Goal: Task Accomplishment & Management: Use online tool/utility

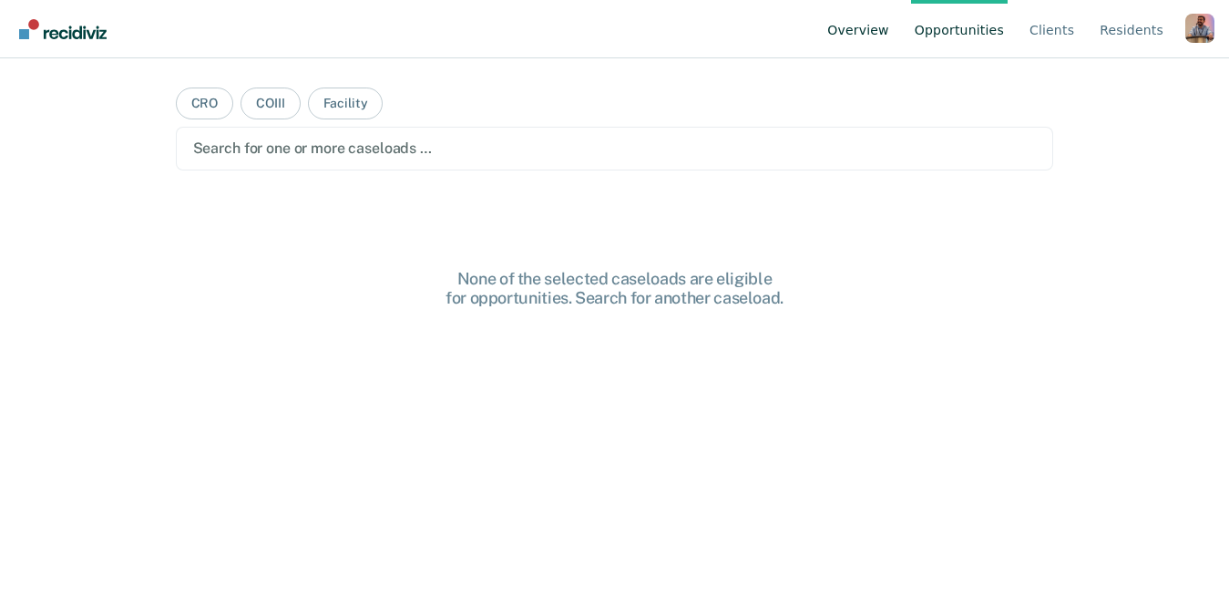
click at [874, 31] on link "Overview" at bounding box center [858, 29] width 69 height 58
click at [1202, 36] on div "Profile dropdown button" at bounding box center [1199, 28] width 29 height 29
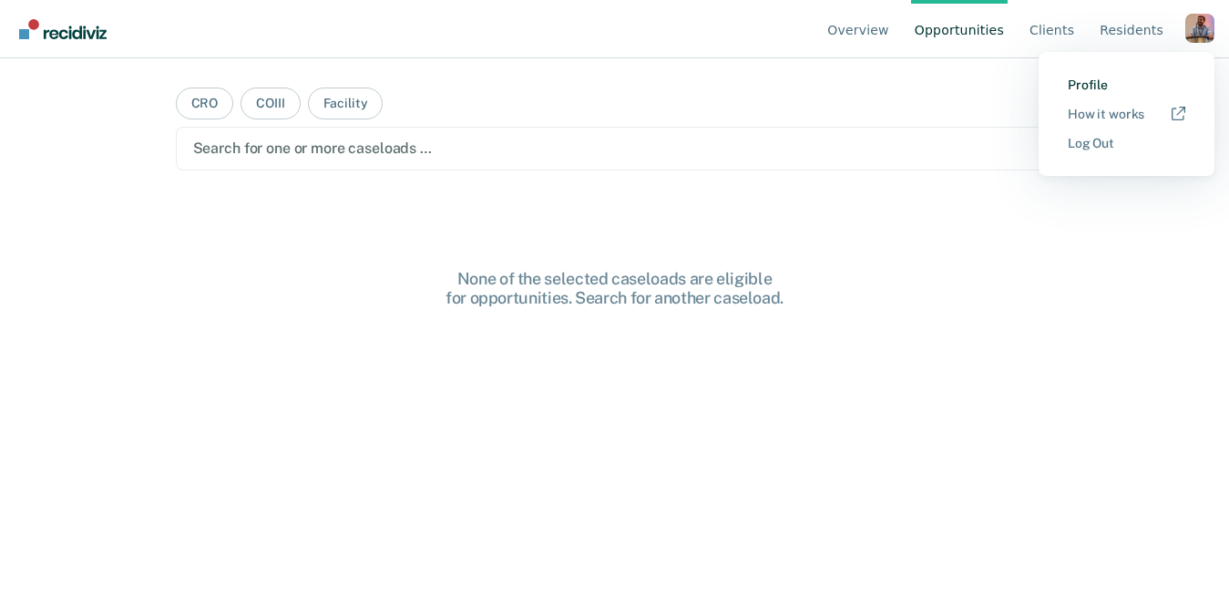
click at [1086, 82] on link "Profile" at bounding box center [1127, 84] width 118 height 15
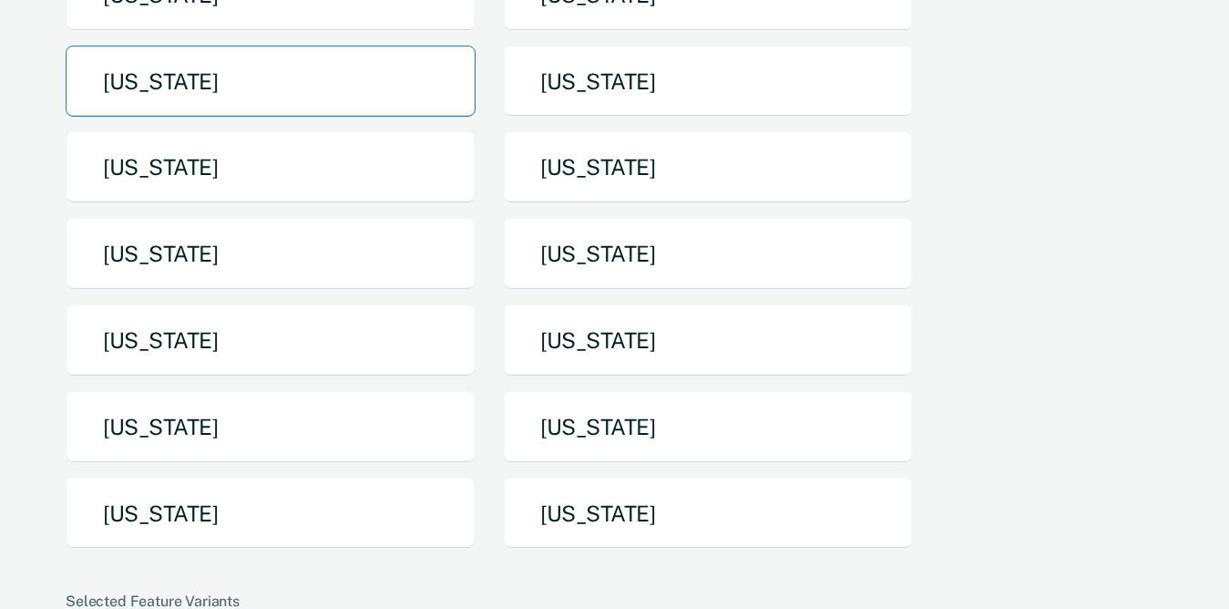
scroll to position [359, 0]
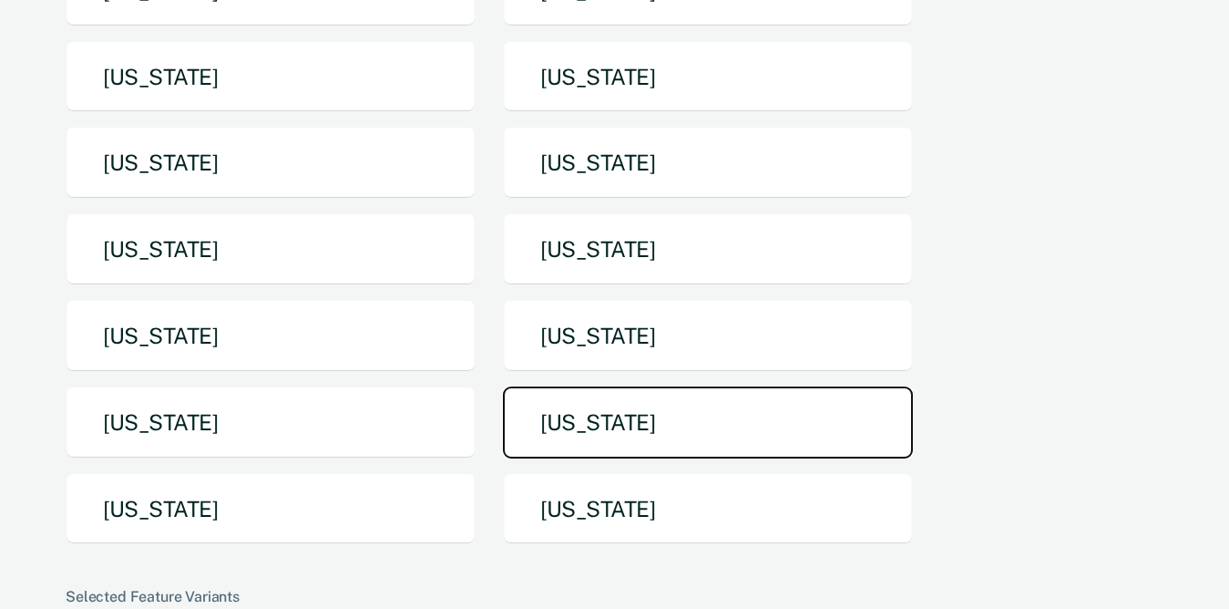
click at [645, 416] on button "[US_STATE]" at bounding box center [708, 422] width 410 height 72
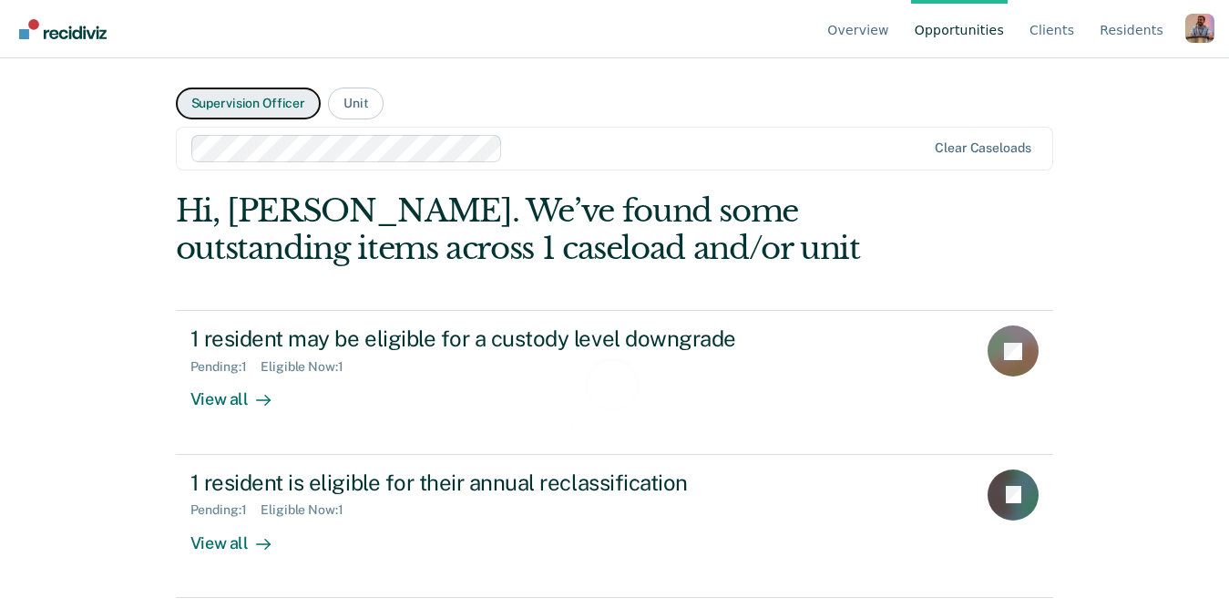
click at [244, 108] on button "Supervision Officer" at bounding box center [248, 103] width 145 height 32
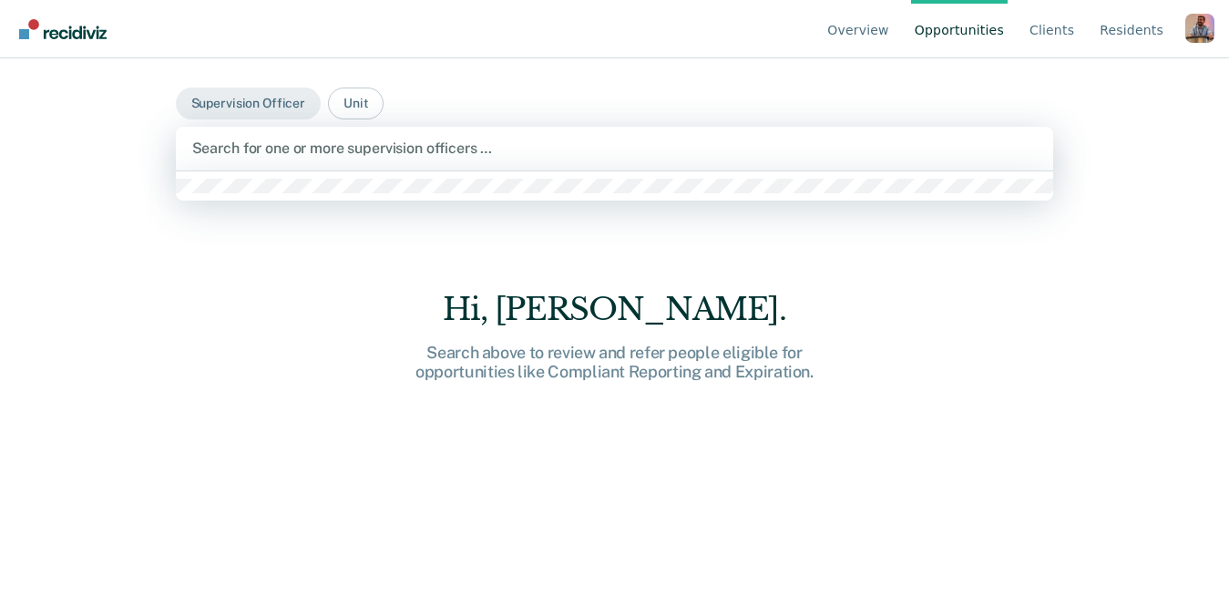
click at [407, 147] on div at bounding box center [614, 148] width 845 height 21
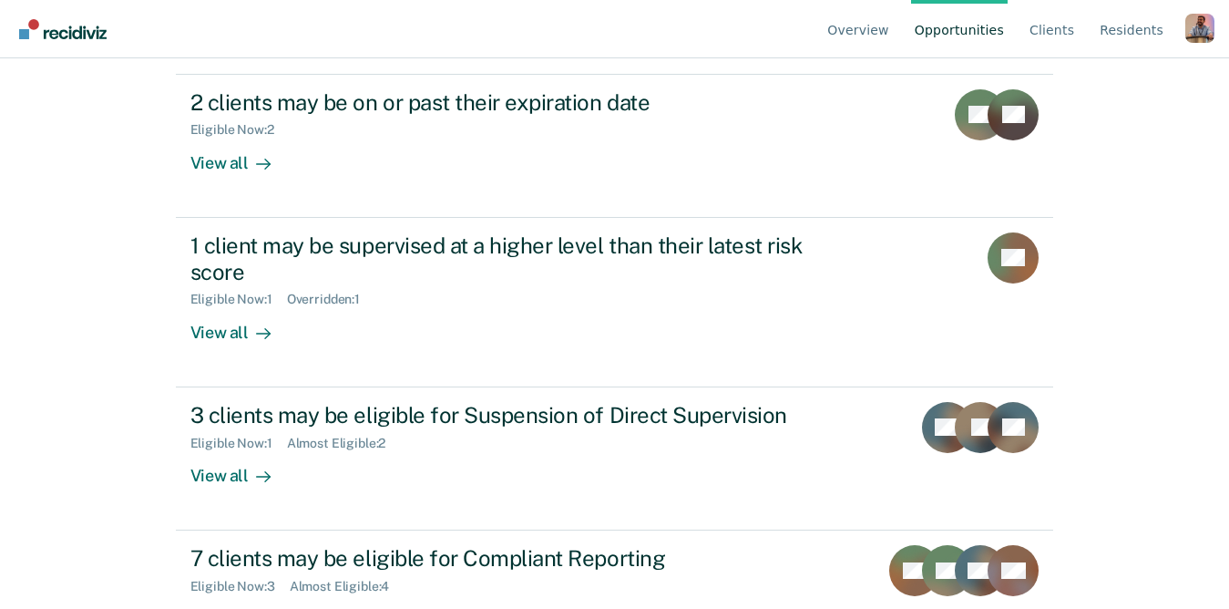
scroll to position [382, 0]
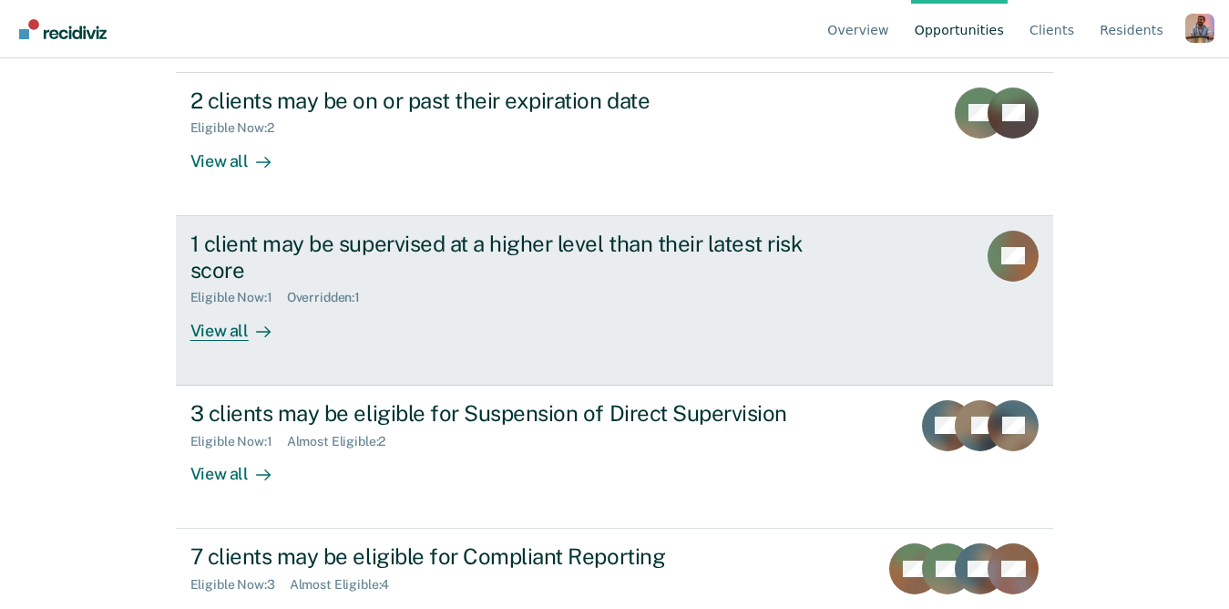
click at [230, 332] on div "View all" at bounding box center [241, 323] width 102 height 36
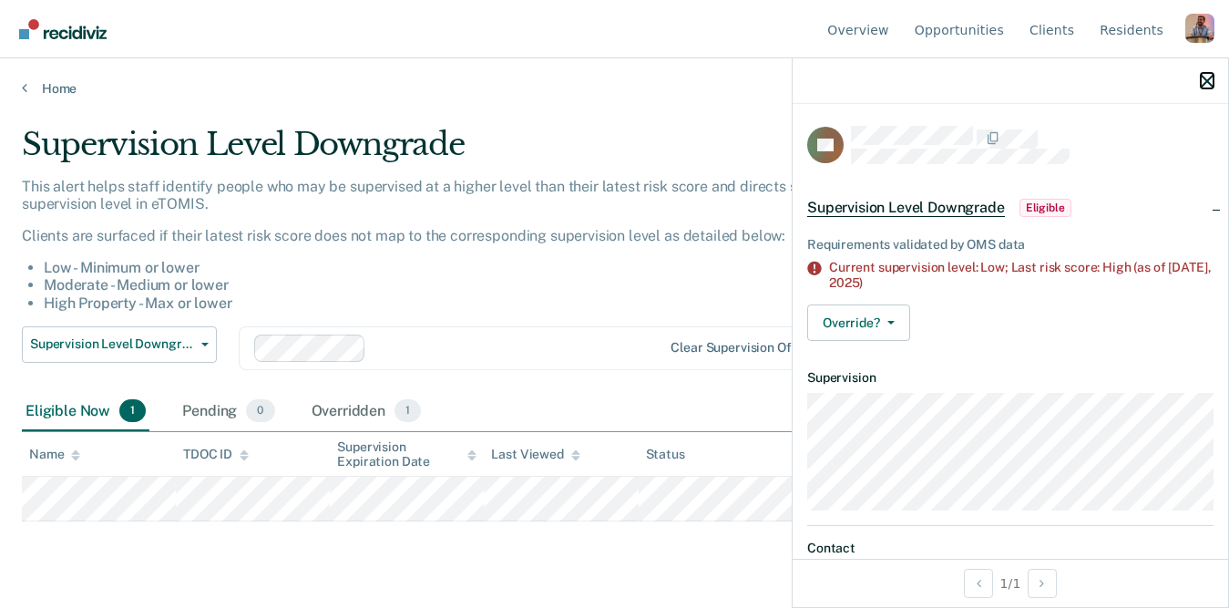
click at [1206, 80] on icon "button" at bounding box center [1207, 81] width 13 height 13
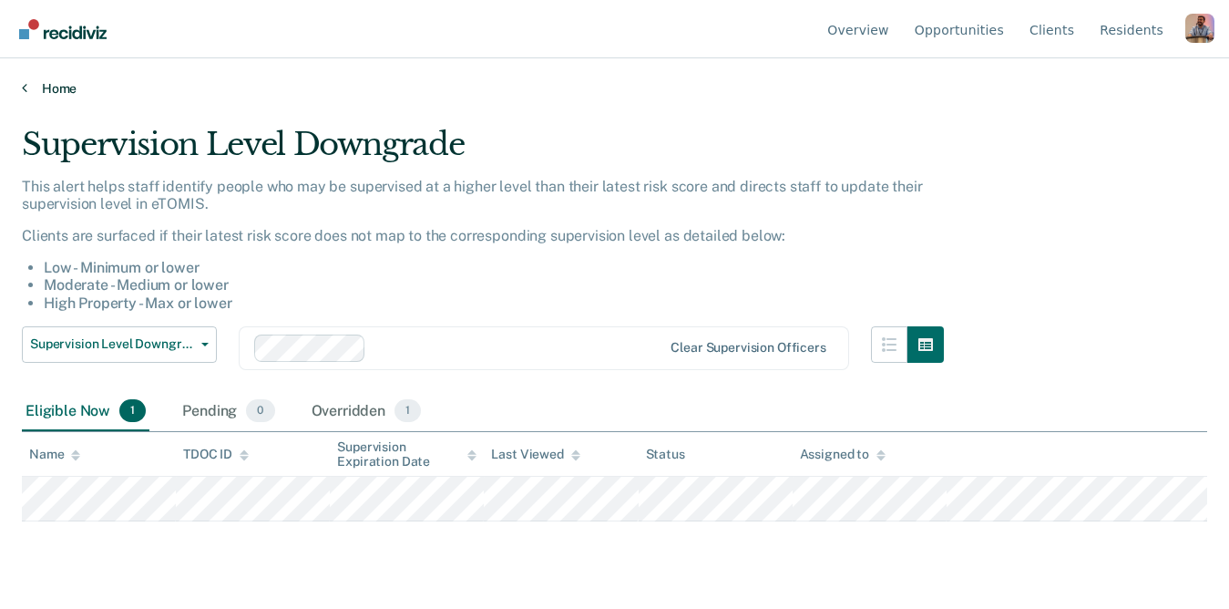
click at [45, 92] on link "Home" at bounding box center [614, 88] width 1185 height 16
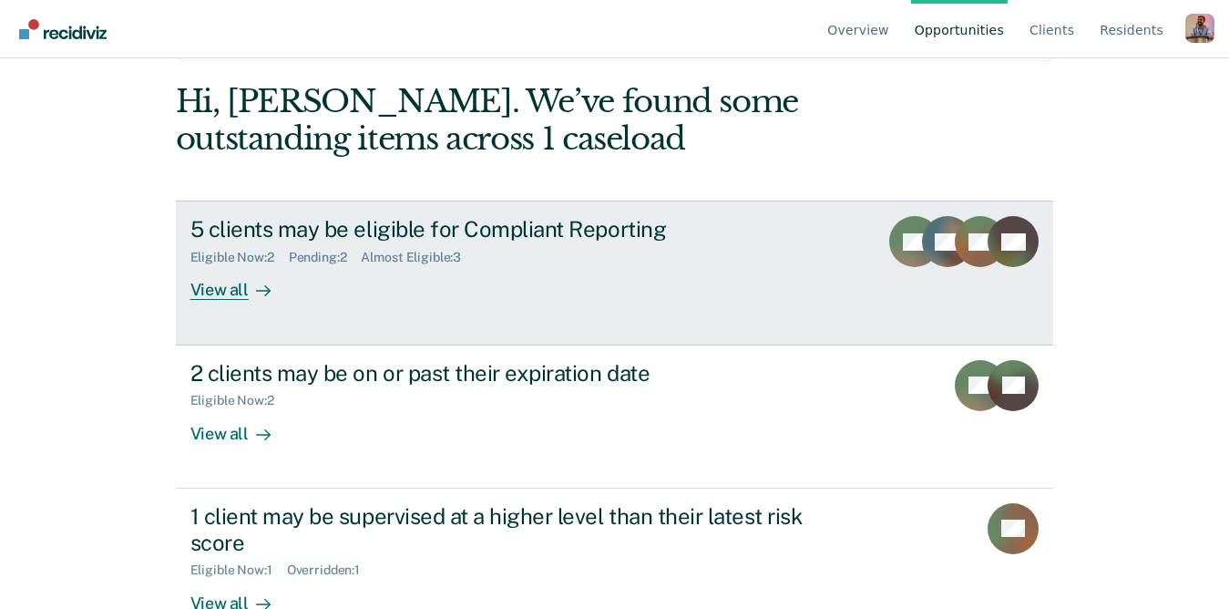
scroll to position [116, 0]
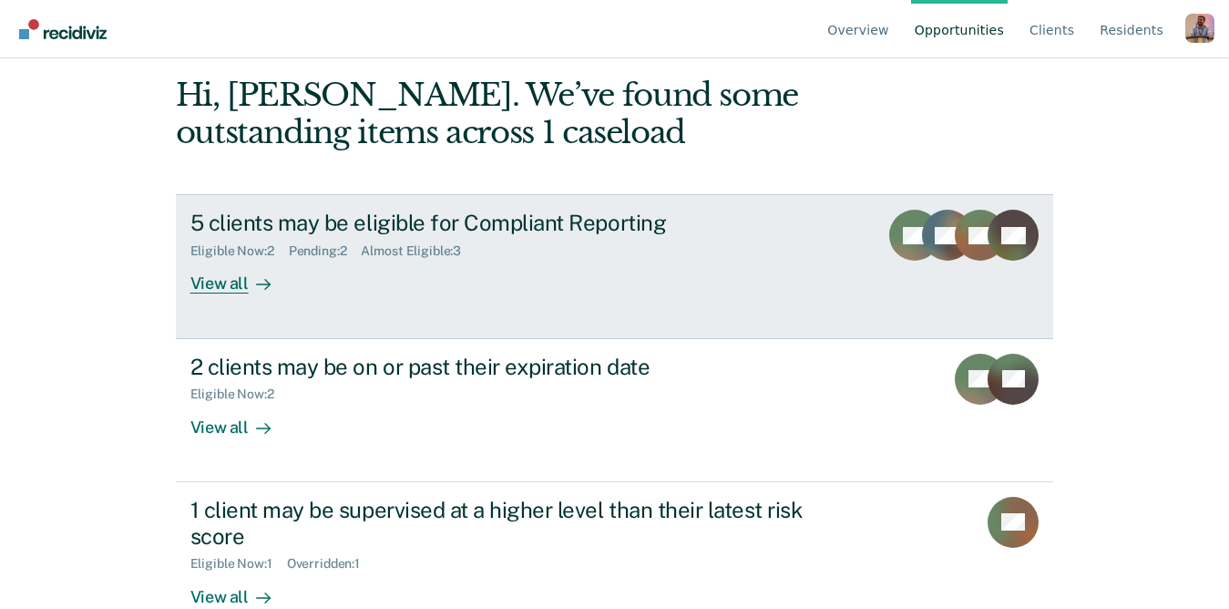
click at [234, 277] on div "View all" at bounding box center [241, 277] width 102 height 36
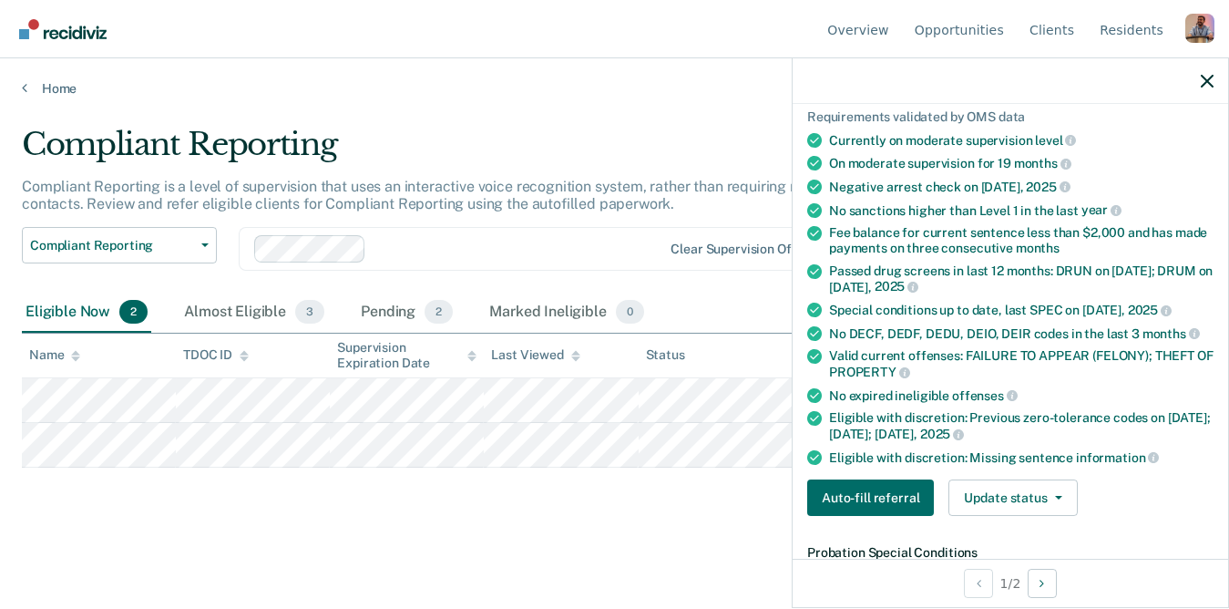
scroll to position [191, 0]
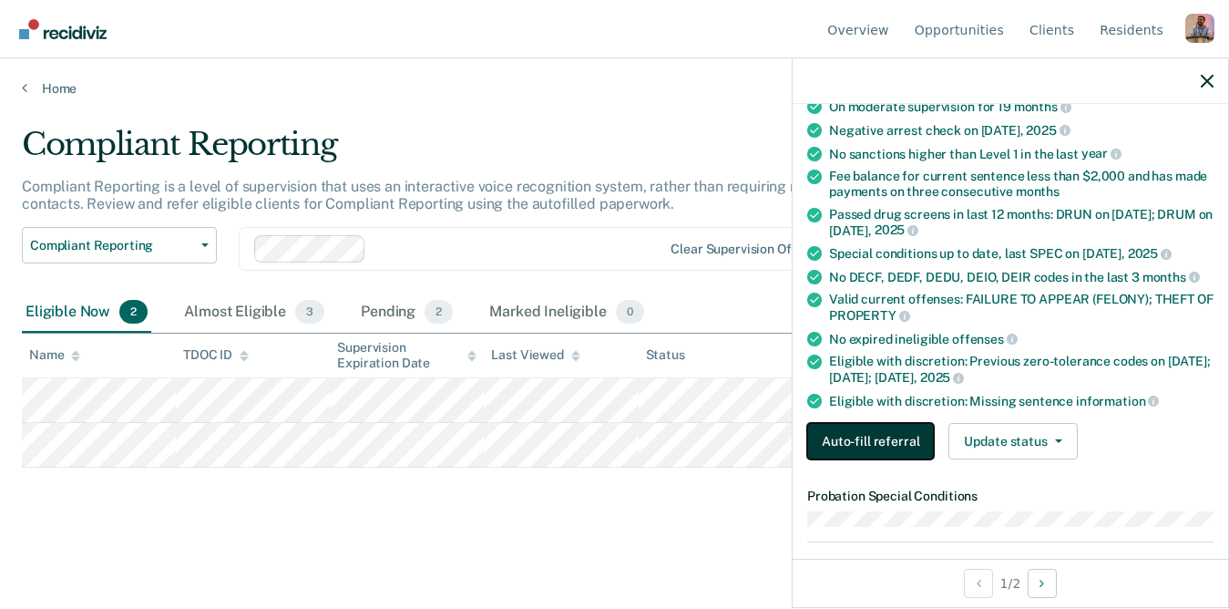
click at [879, 436] on button "Auto-fill referral" at bounding box center [870, 441] width 127 height 36
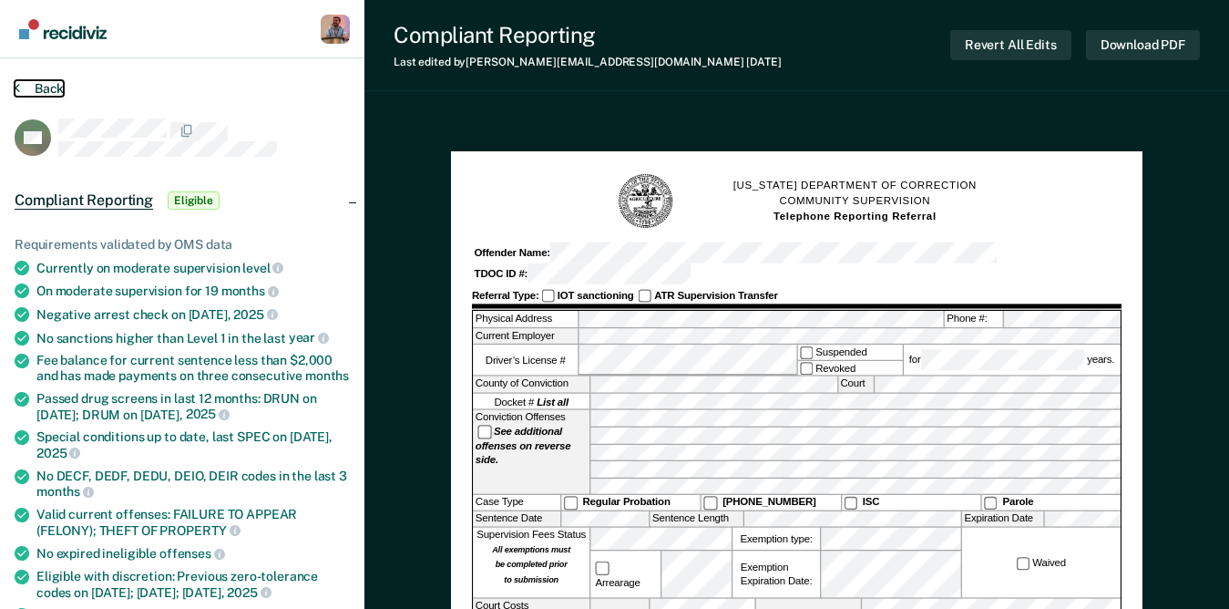
click at [40, 88] on button "Back" at bounding box center [39, 88] width 49 height 16
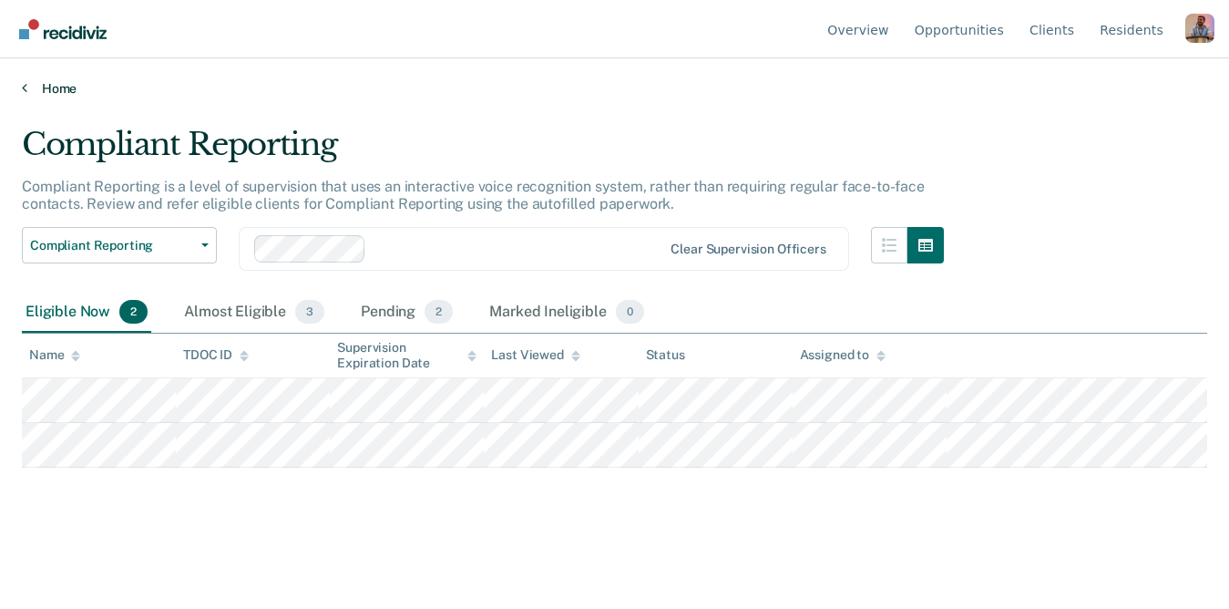
click at [51, 88] on link "Home" at bounding box center [614, 88] width 1185 height 16
